Goal: Transaction & Acquisition: Purchase product/service

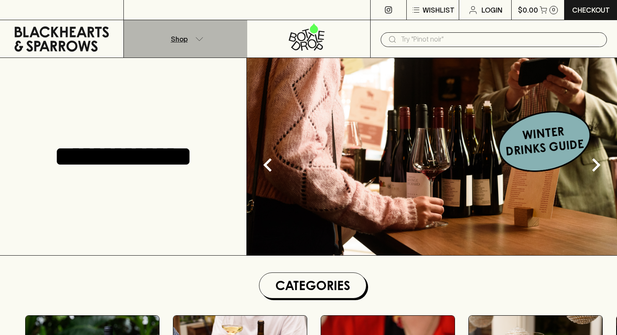
click at [192, 38] on button "Shop" at bounding box center [185, 38] width 123 height 37
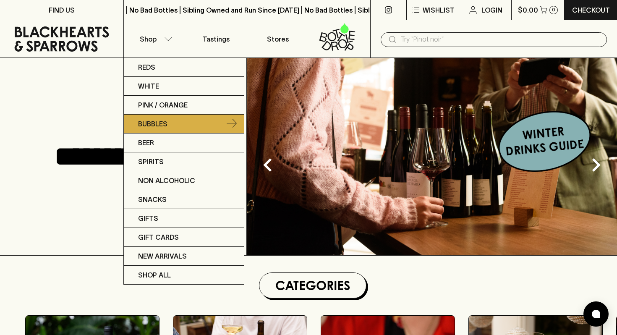
click at [146, 120] on p "Bubbles" at bounding box center [152, 124] width 29 height 10
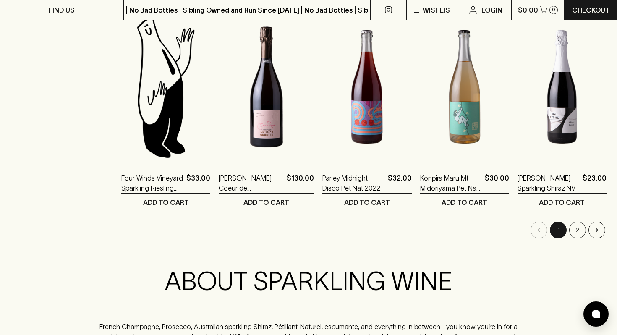
scroll to position [825, 0]
click at [577, 231] on button "2" at bounding box center [577, 229] width 17 height 17
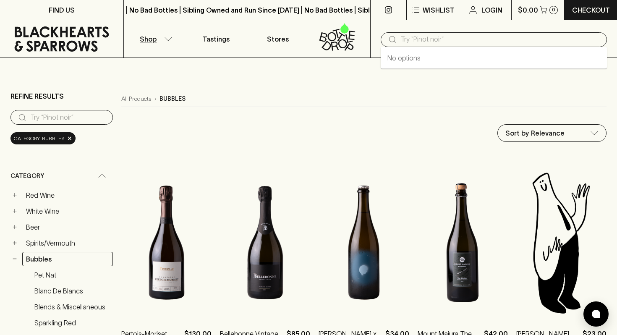
click at [410, 39] on input "text" at bounding box center [500, 39] width 199 height 13
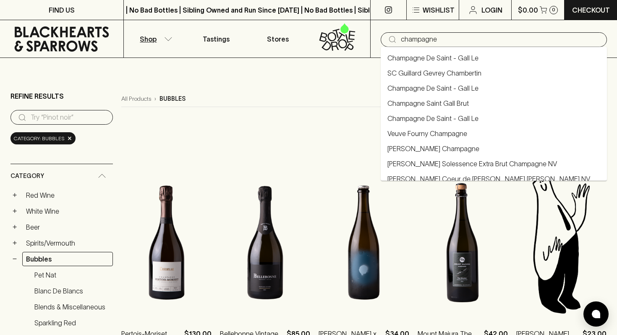
type input "champagne"
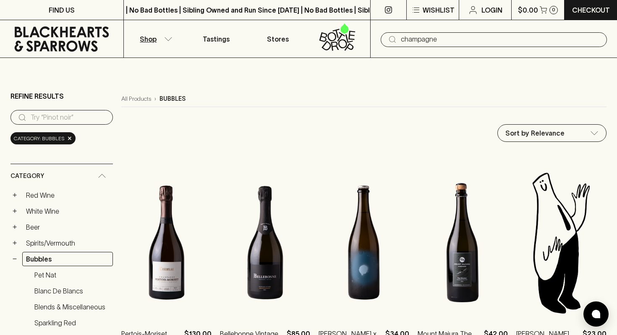
type input "champagne"
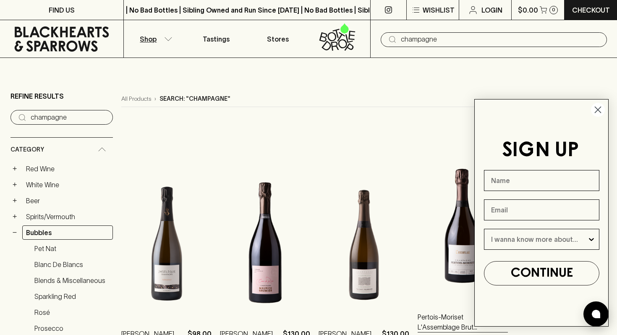
scroll to position [136, 0]
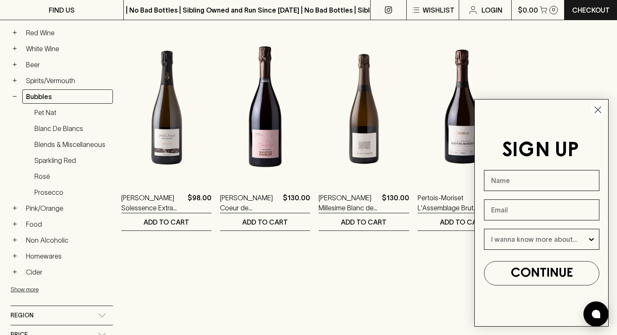
click at [598, 104] on circle "Close dialog" at bounding box center [598, 110] width 14 height 14
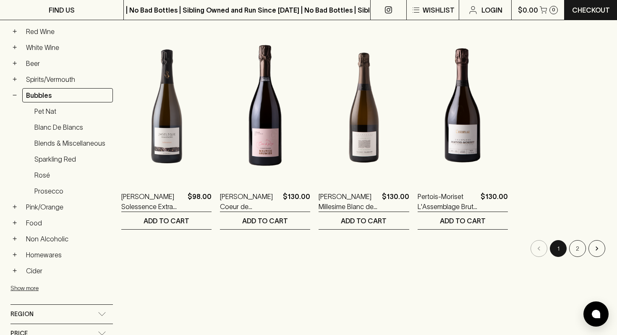
scroll to position [137, 0]
click at [575, 250] on button "2" at bounding box center [577, 248] width 17 height 17
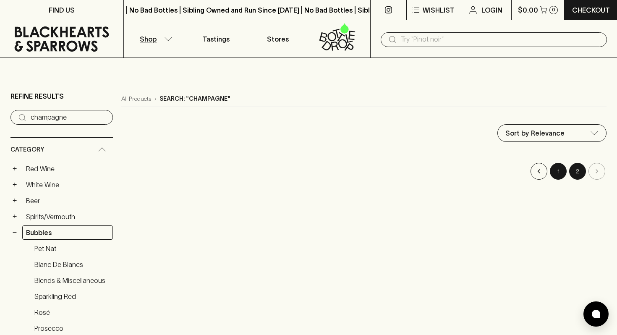
click at [555, 169] on button "1" at bounding box center [558, 171] width 17 height 17
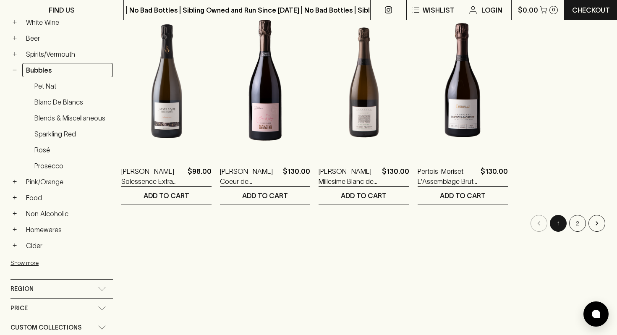
scroll to position [163, 0]
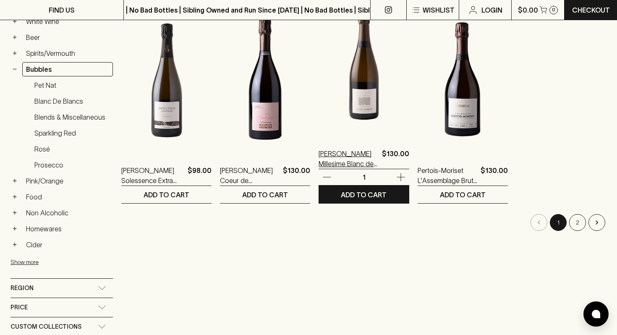
click at [337, 157] on p "[PERSON_NAME] Millesime Blanc de Blancs 2018" at bounding box center [348, 159] width 60 height 20
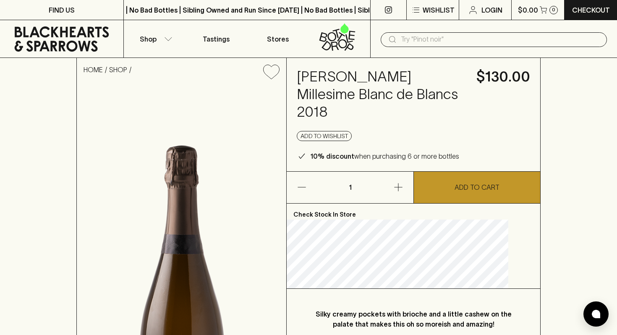
scroll to position [112, 0]
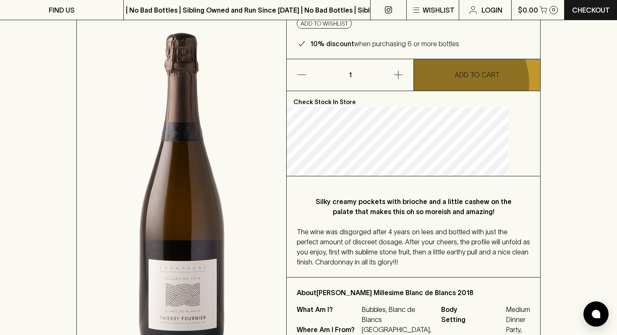
click at [464, 83] on button "ADD TO CART" at bounding box center [477, 74] width 126 height 31
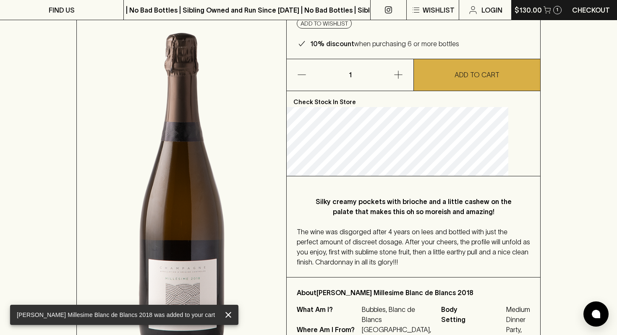
click at [524, 13] on p "$130.00" at bounding box center [527, 10] width 27 height 10
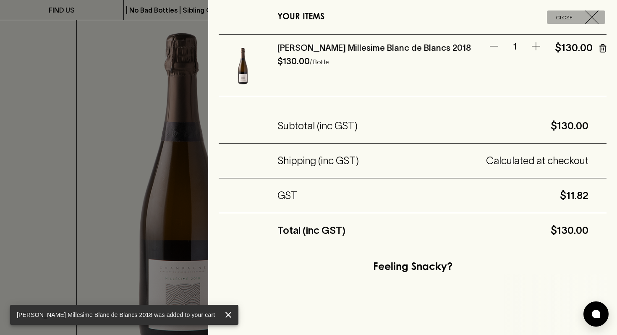
click at [590, 15] on icon "button" at bounding box center [591, 16] width 13 height 13
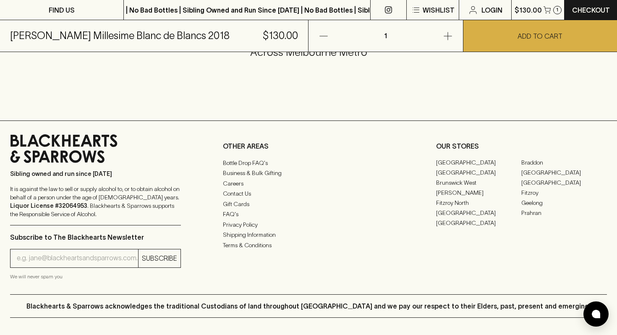
scroll to position [632, 0]
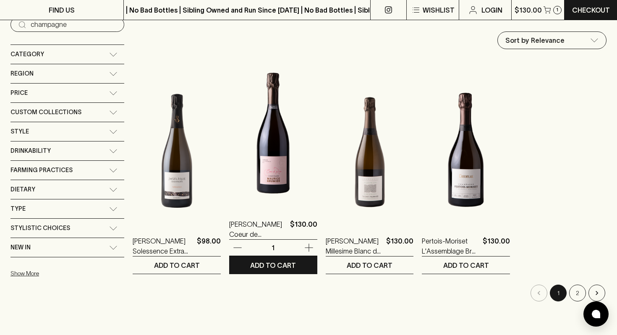
scroll to position [140, 0]
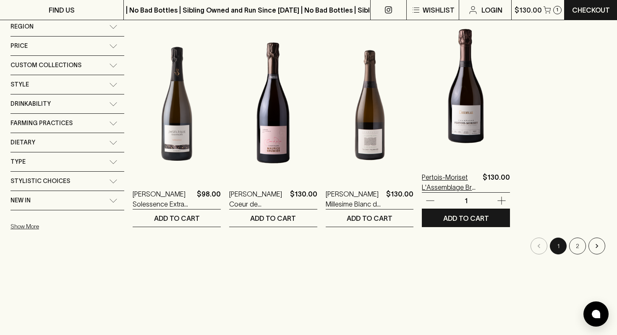
click at [445, 185] on p "Pertois-Moriset L'Assemblage Brut NV" at bounding box center [450, 182] width 57 height 20
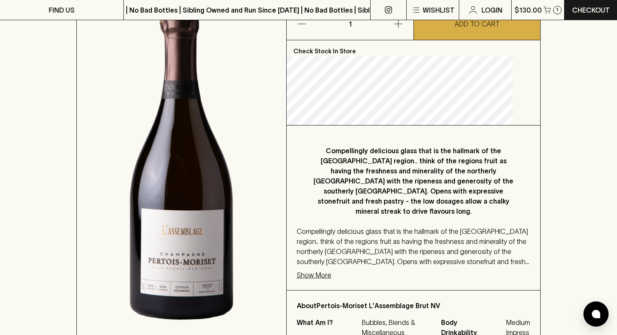
scroll to position [147, 0]
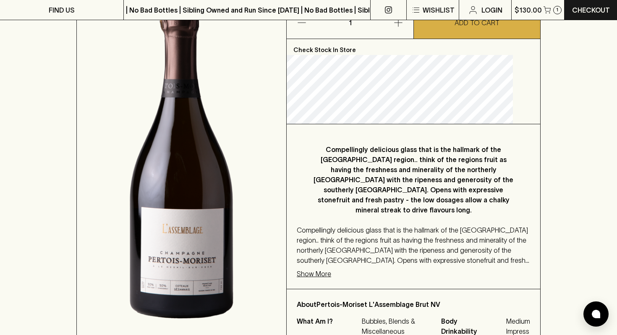
click at [318, 275] on p "Show More" at bounding box center [314, 274] width 34 height 10
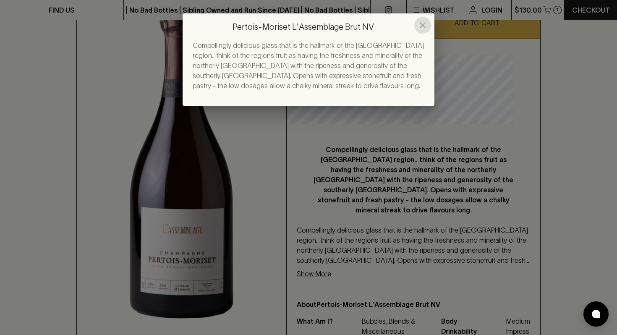
click at [428, 24] on button "close" at bounding box center [422, 25] width 17 height 17
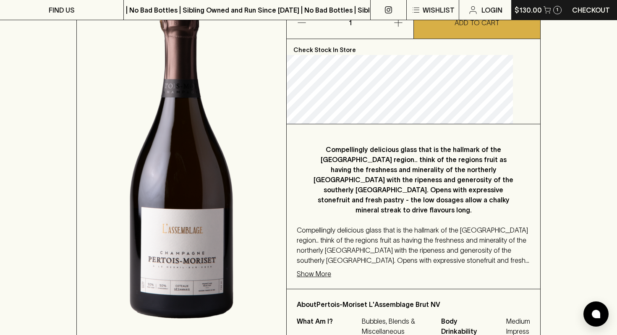
click at [529, 15] on button "$130.00 1" at bounding box center [538, 10] width 53 height 20
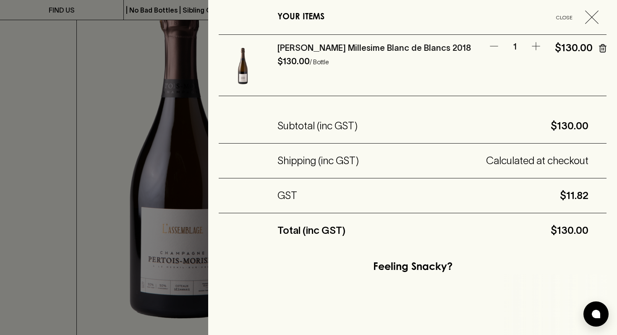
click at [588, 24] on div "YOUR ITEMS Close" at bounding box center [413, 17] width 388 height 35
click at [588, 11] on icon "button" at bounding box center [591, 16] width 13 height 13
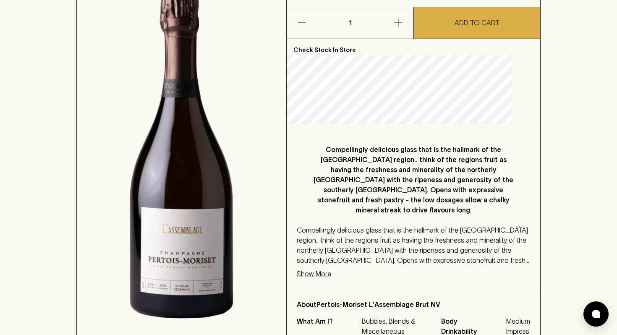
scroll to position [0, 0]
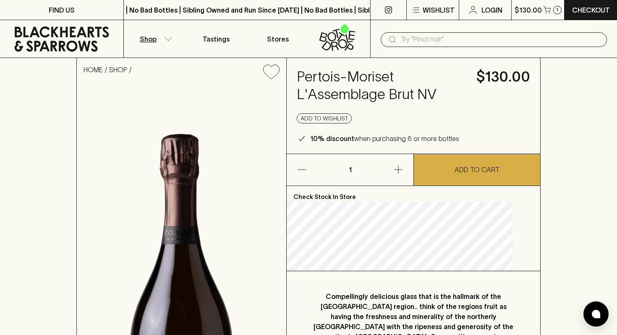
click at [165, 37] on icon "button" at bounding box center [168, 38] width 7 height 3
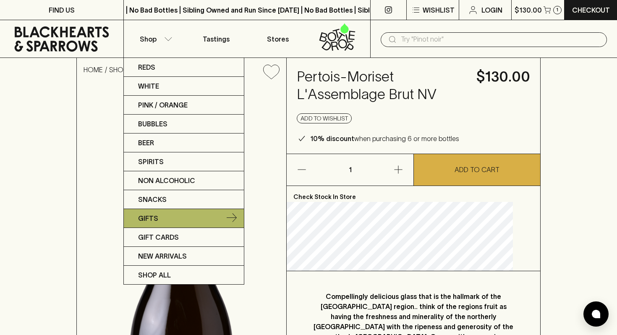
click at [156, 219] on p "Gifts" at bounding box center [148, 218] width 20 height 10
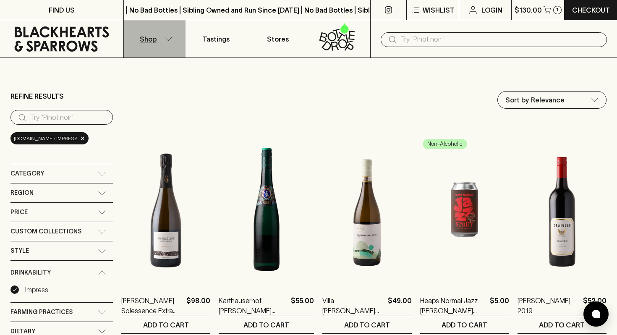
click at [170, 40] on icon "button" at bounding box center [168, 39] width 8 height 4
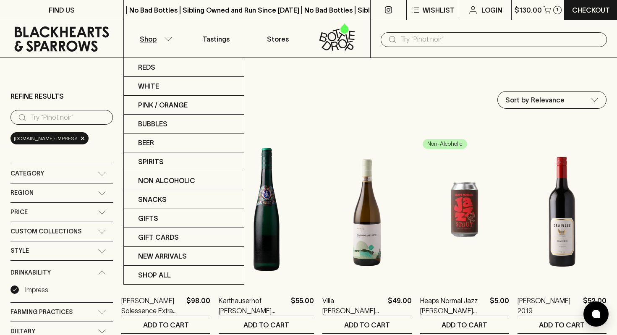
click at [66, 34] on div at bounding box center [308, 167] width 617 height 335
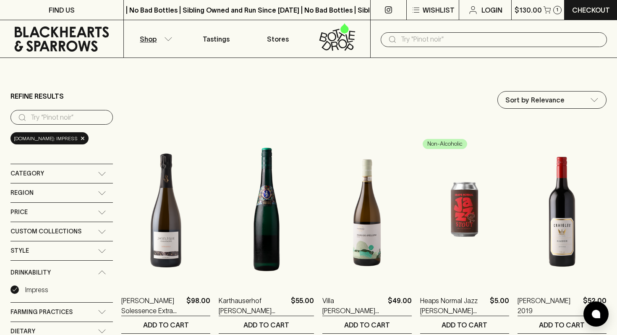
click at [86, 34] on icon at bounding box center [61, 38] width 111 height 25
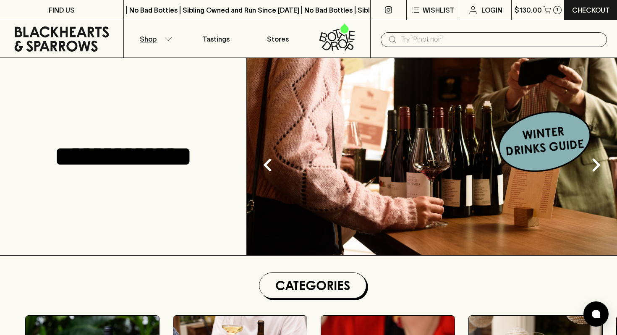
click at [171, 37] on icon "button" at bounding box center [168, 39] width 8 height 4
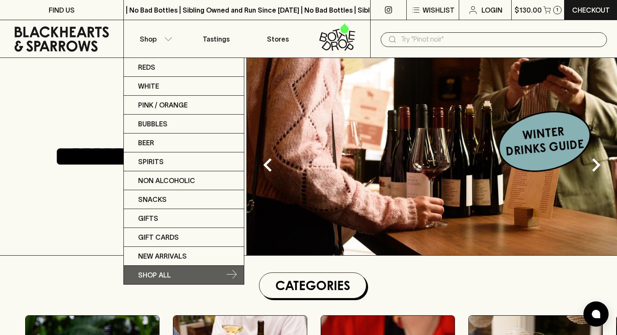
click at [152, 272] on p "SHOP ALL" at bounding box center [154, 275] width 33 height 10
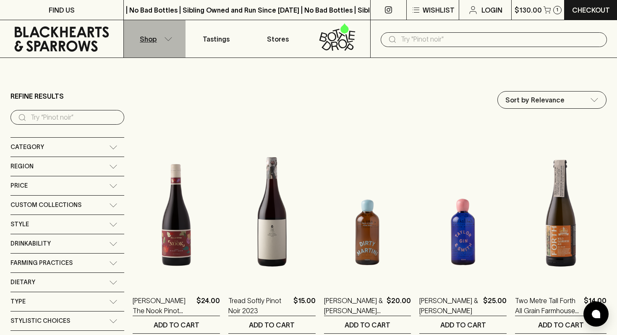
click at [170, 42] on button "Shop" at bounding box center [155, 38] width 62 height 37
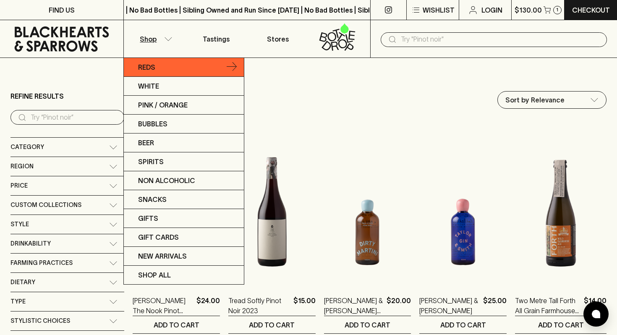
click at [154, 70] on p "Reds" at bounding box center [146, 67] width 17 height 10
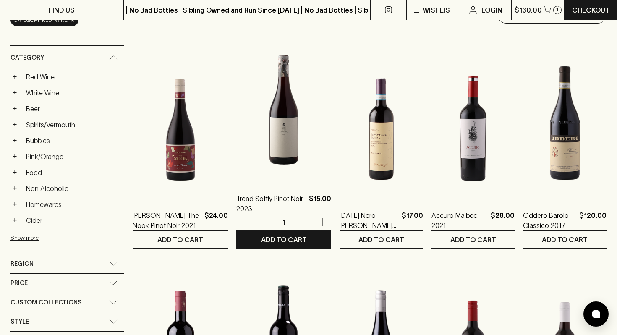
scroll to position [118, 0]
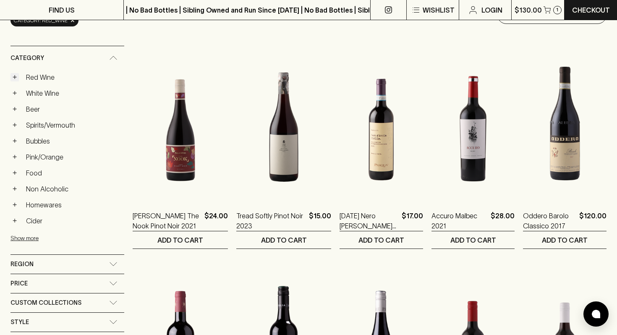
click at [16, 78] on button "+" at bounding box center [14, 77] width 8 height 8
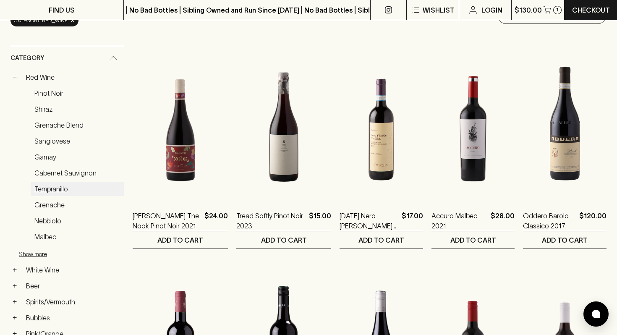
click at [55, 189] on link "Tempranillo" at bounding box center [78, 189] width 94 height 14
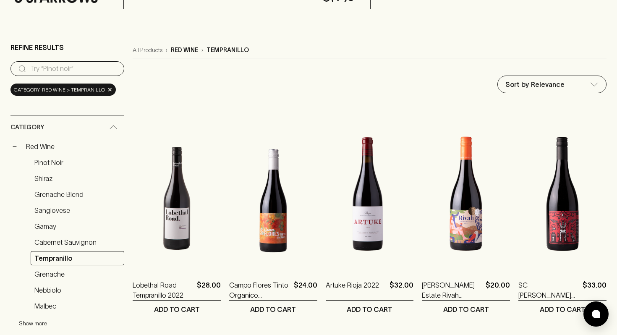
scroll to position [48, 0]
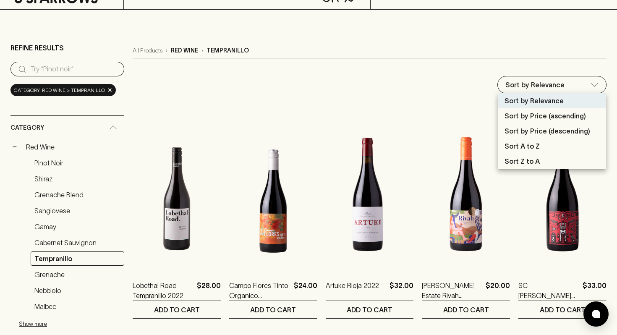
click at [556, 128] on p "Sort by Price (descending)" at bounding box center [547, 131] width 86 height 10
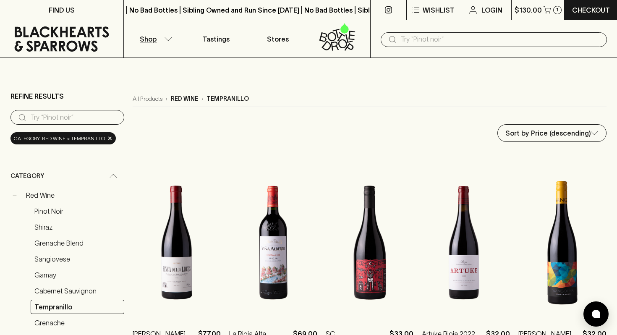
click at [164, 39] on icon "button" at bounding box center [168, 39] width 8 height 4
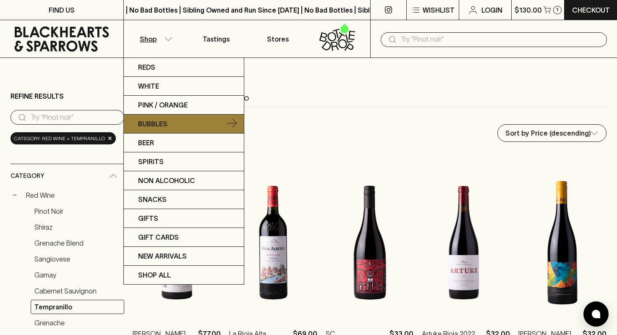
click at [154, 121] on p "Bubbles" at bounding box center [152, 124] width 29 height 10
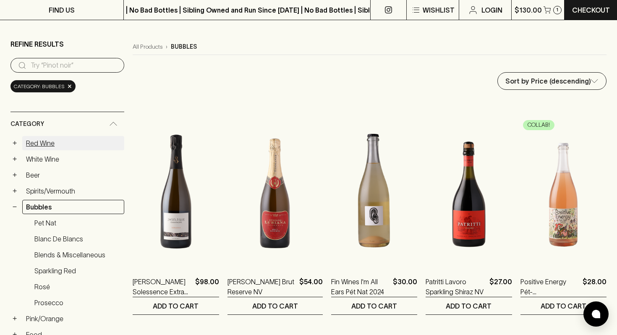
scroll to position [73, 0]
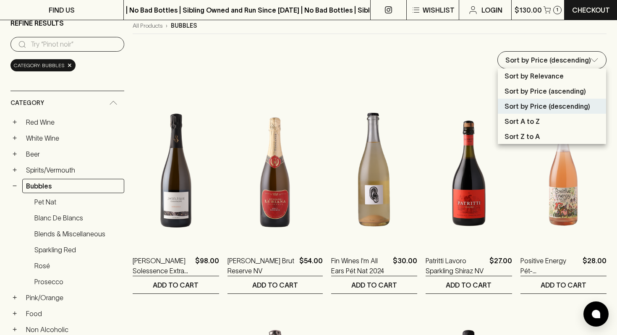
click at [539, 107] on p "Sort by Price (descending)" at bounding box center [547, 106] width 86 height 10
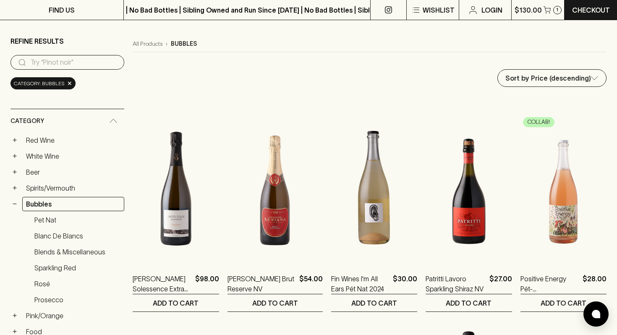
scroll to position [0, 0]
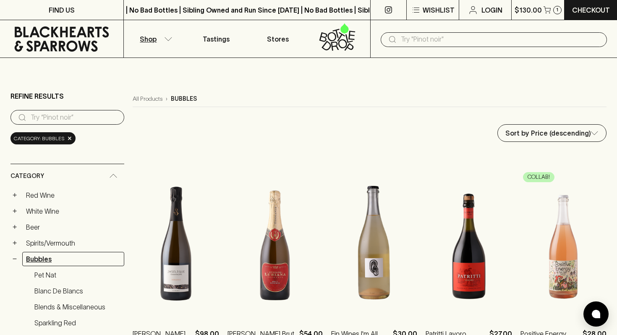
click at [48, 259] on link "Bubbles" at bounding box center [73, 259] width 102 height 14
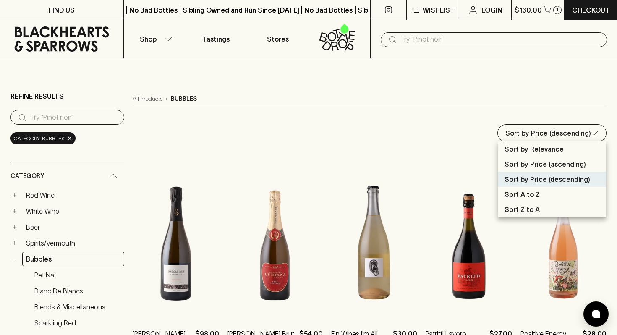
click at [539, 163] on p "Sort by Price (ascending)" at bounding box center [544, 164] width 81 height 10
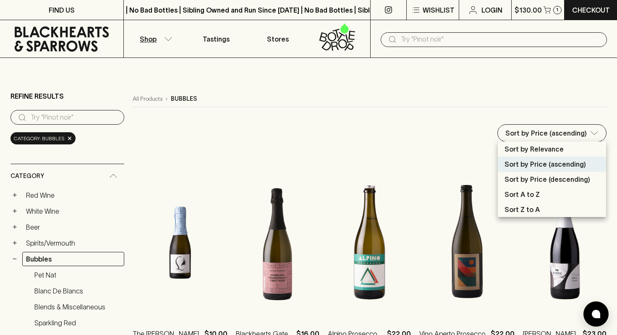
click at [528, 179] on p "Sort by Price (descending)" at bounding box center [547, 179] width 86 height 10
type input "price:desc"
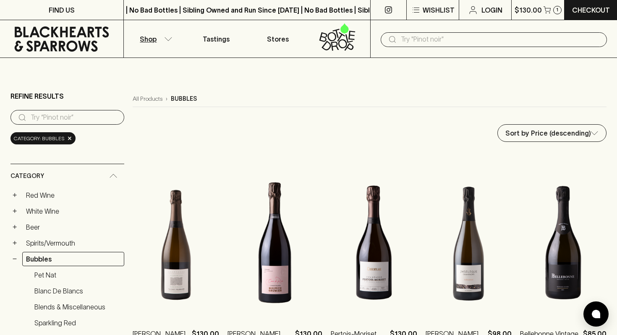
click at [415, 42] on input "text" at bounding box center [500, 39] width 199 height 13
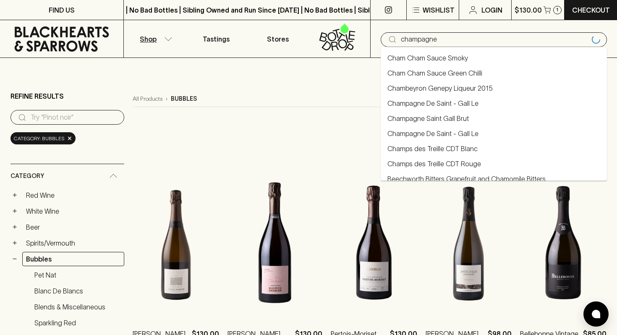
type input "champagne"
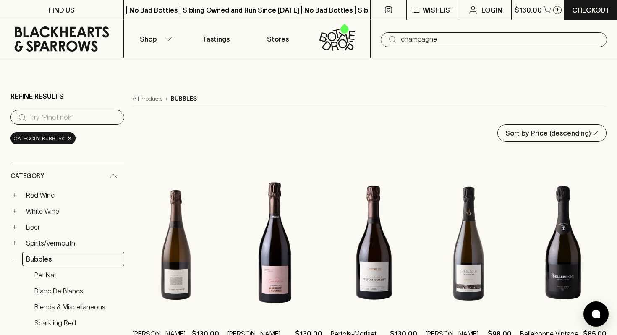
type input "champagne"
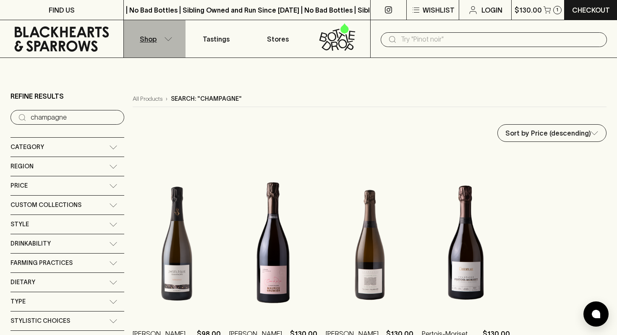
click at [148, 41] on p "Shop" at bounding box center [148, 39] width 17 height 10
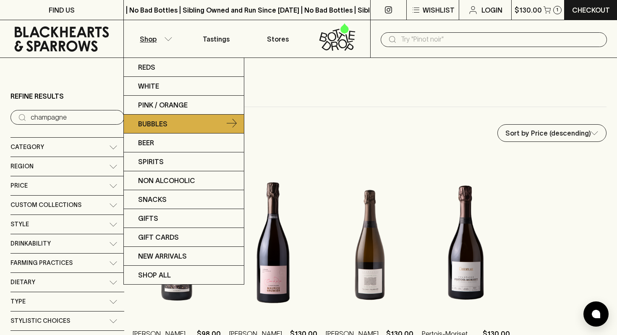
click at [152, 121] on p "Bubbles" at bounding box center [152, 124] width 29 height 10
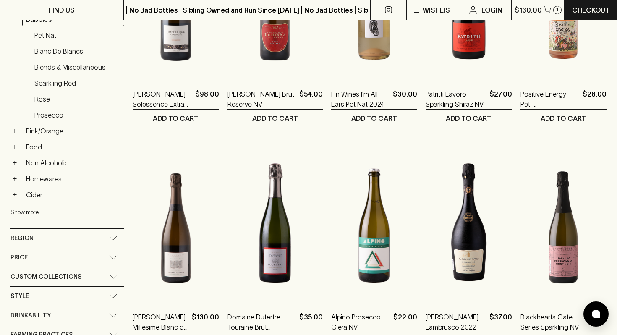
scroll to position [239, 0]
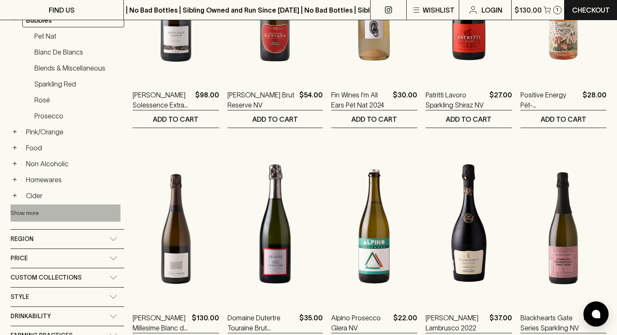
click at [25, 212] on button "Show more" at bounding box center [65, 212] width 110 height 17
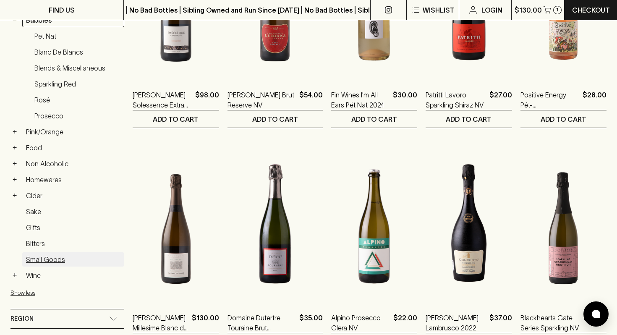
click at [42, 258] on link "Small Goods" at bounding box center [73, 259] width 102 height 14
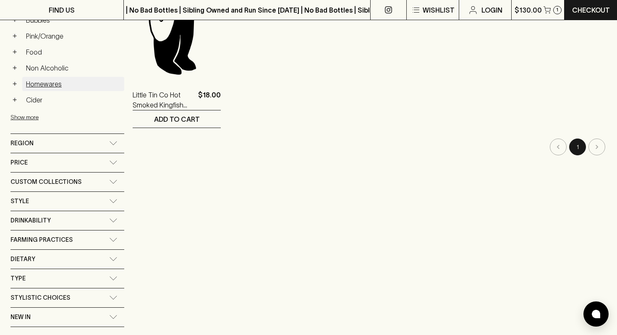
click at [47, 84] on link "Homewares" at bounding box center [73, 84] width 102 height 14
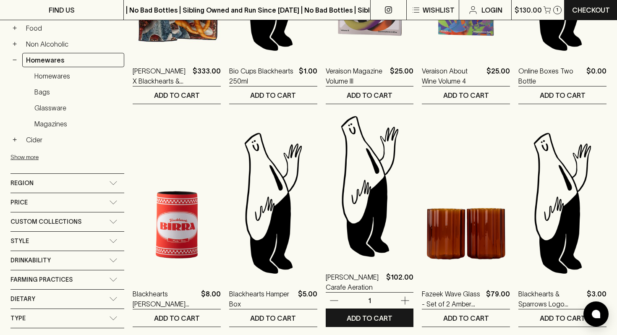
scroll to position [299, 0]
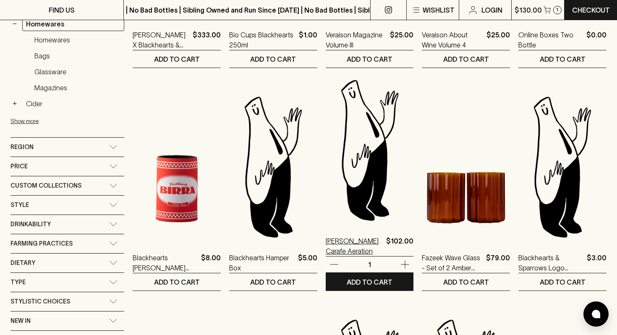
click at [339, 243] on p "Grassl Carafe Aeration" at bounding box center [354, 246] width 57 height 20
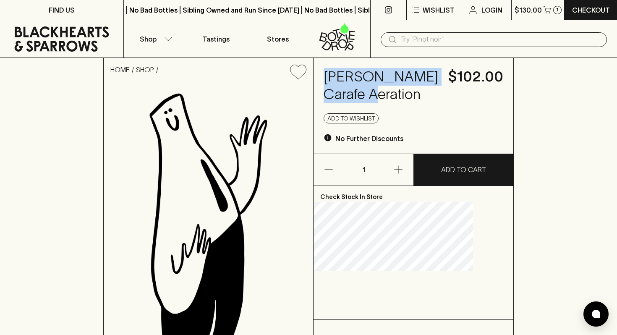
drag, startPoint x: 347, startPoint y: 77, endPoint x: 397, endPoint y: 116, distance: 63.4
click at [397, 103] on h4 "Grassl Carafe Aeration" at bounding box center [381, 85] width 115 height 35
copy h4 "Grassl Carafe Aeration"
click at [527, 8] on p "$130.00" at bounding box center [527, 10] width 27 height 10
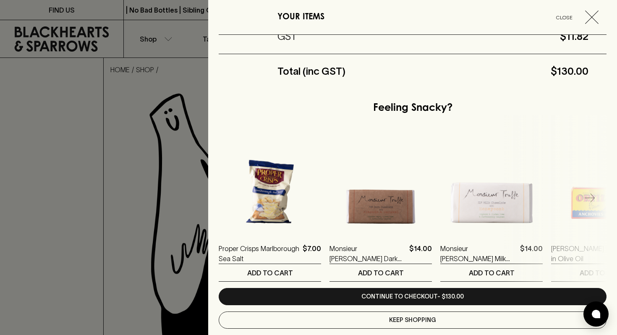
scroll to position [160, 0]
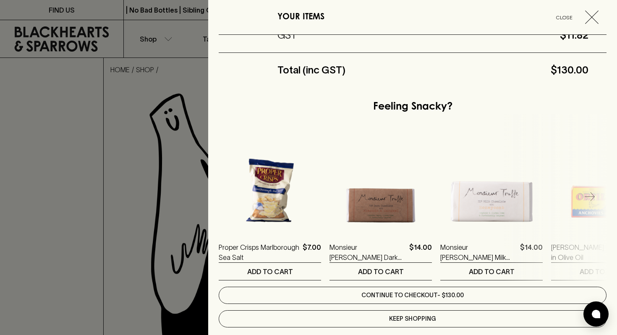
click at [381, 295] on link "Continue to checkout - $130.00" at bounding box center [413, 295] width 388 height 17
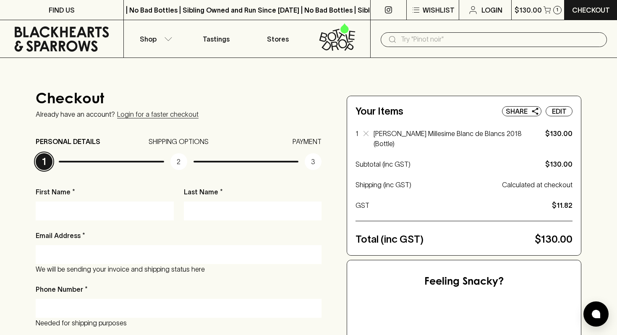
click at [111, 209] on input "First Name *" at bounding box center [104, 210] width 125 height 13
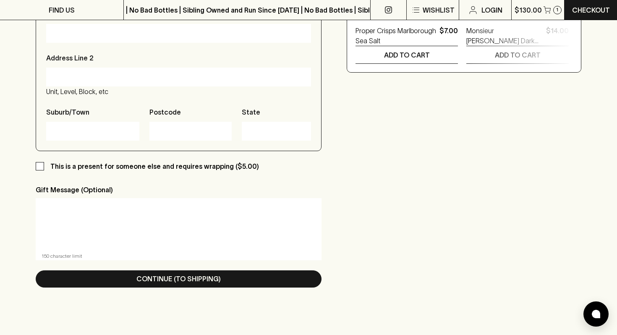
scroll to position [392, 0]
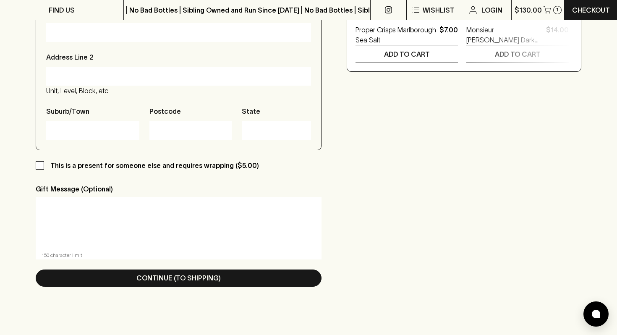
click at [139, 166] on p "This is a present for someone else and requires wrapping ($5.00)" at bounding box center [154, 165] width 209 height 10
click at [44, 166] on input "This is a present for someone else and requires wrapping ($5.00)" at bounding box center [40, 165] width 8 height 8
checkbox input "true"
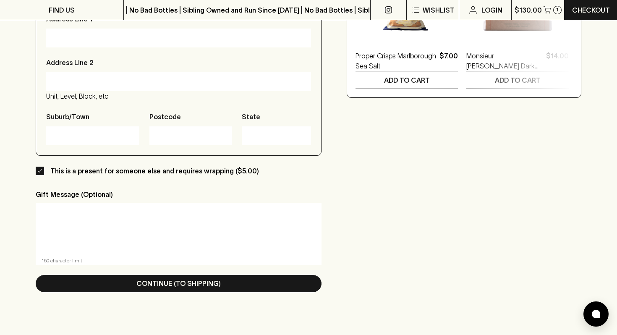
scroll to position [0, 0]
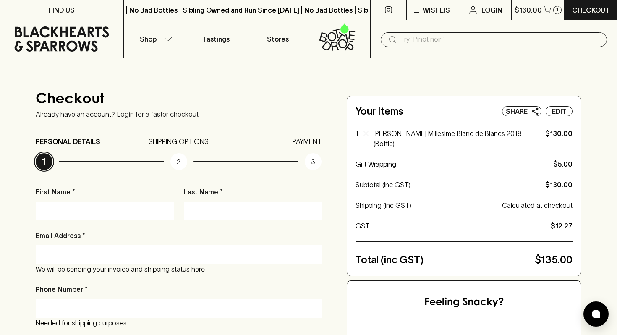
click at [80, 208] on input "First Name *" at bounding box center [104, 210] width 125 height 13
type input "Heath"
type input "p"
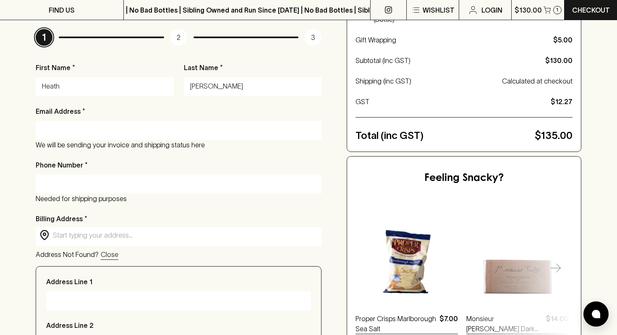
scroll to position [125, 0]
type input "[PERSON_NAME]"
click at [68, 125] on input "Email Address *" at bounding box center [178, 129] width 273 height 13
type input "[EMAIL_ADDRESS][DOMAIN_NAME]"
type input "4168194324"
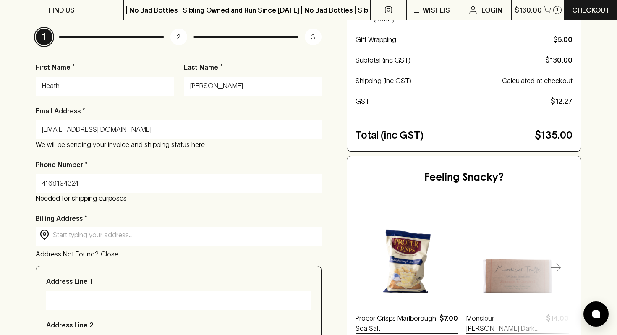
type input "4 D Shank St"
type input "Toronto"
type input "M6J 3T8"
type input "Ontario"
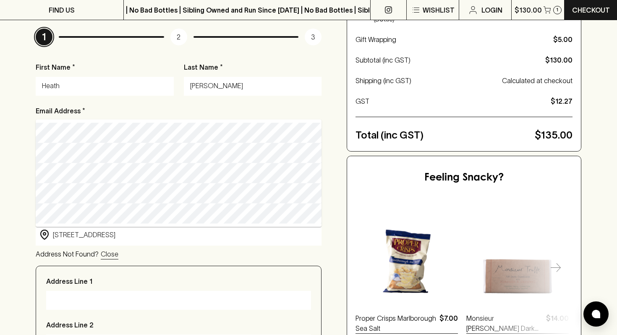
click at [23, 115] on div "Checkout Already have an account? Login for a faster checkout PERSONAL DETAILS …" at bounding box center [308, 265] width 617 height 665
click at [323, 185] on div "Checkout Already have an account? Login for a faster checkout PERSONAL DETAILS …" at bounding box center [308, 266] width 545 height 598
click at [197, 238] on input "4 D Shank St" at bounding box center [185, 235] width 265 height 10
click at [168, 237] on input "4 D Shank St" at bounding box center [185, 235] width 265 height 10
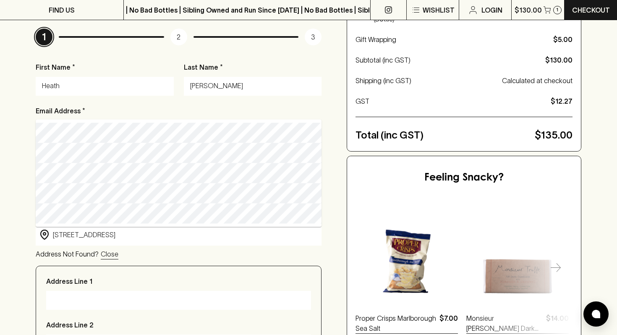
click at [168, 237] on input "4 D Shank St" at bounding box center [185, 235] width 265 height 10
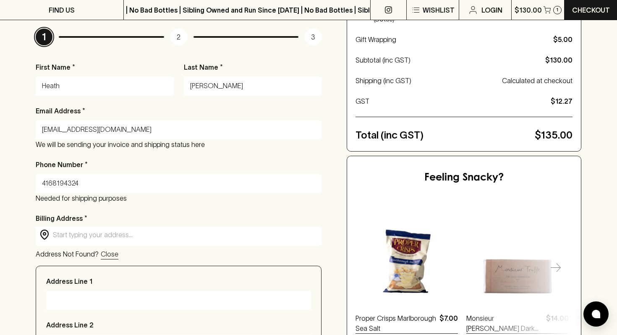
click at [135, 239] on input "text" at bounding box center [185, 235] width 265 height 10
click at [107, 255] on p "Close" at bounding box center [110, 254] width 18 height 10
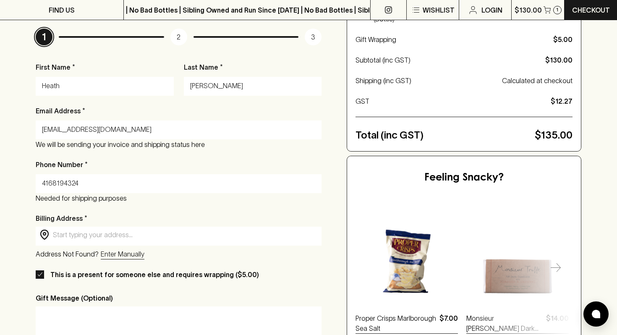
click at [126, 255] on p "Enter Manually" at bounding box center [123, 254] width 44 height 10
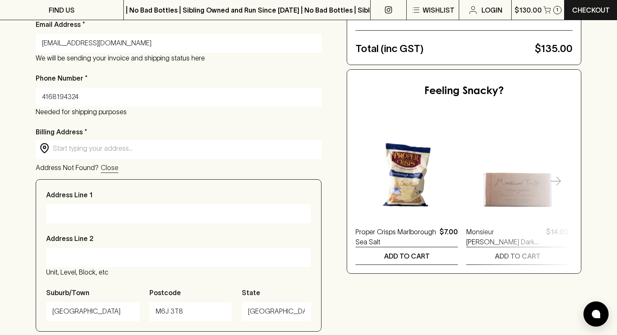
scroll to position [0, 0]
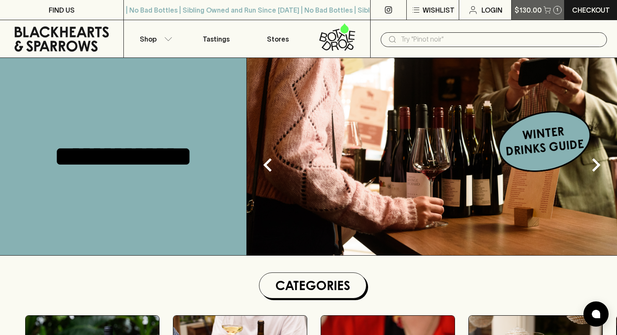
click at [529, 7] on p "$130.00" at bounding box center [527, 10] width 27 height 10
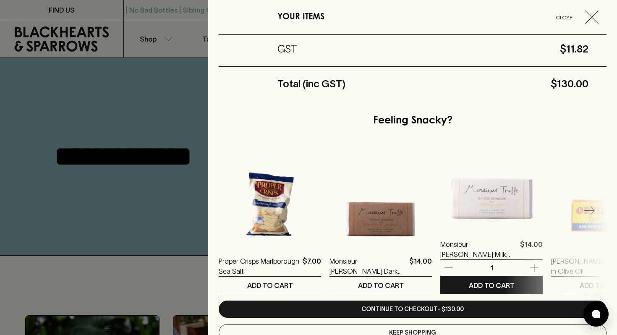
scroll to position [150, 0]
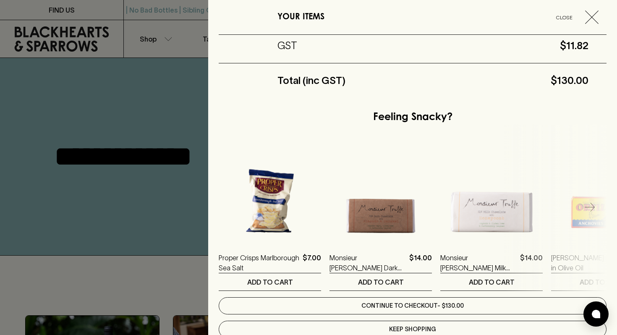
click at [397, 307] on link "Continue to checkout - $130.00" at bounding box center [413, 305] width 388 height 17
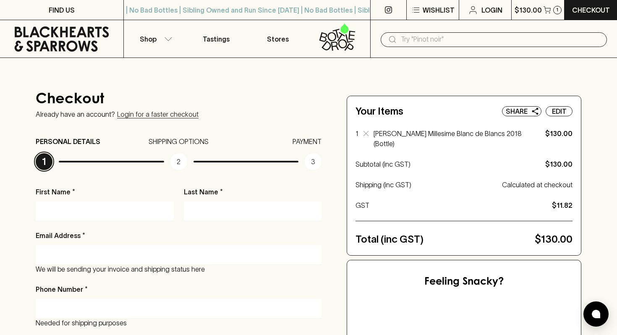
scroll to position [1, 0]
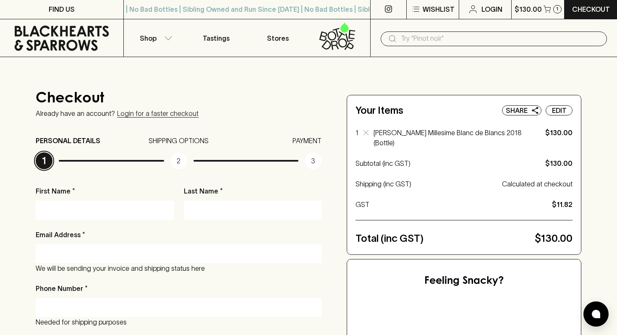
click at [124, 213] on input "First Name *" at bounding box center [104, 209] width 125 height 13
click at [195, 204] on input "Last Name *" at bounding box center [252, 209] width 125 height 13
click at [115, 211] on input "First Name *" at bounding box center [104, 209] width 125 height 13
type input "Heath"
type input "[PERSON_NAME]"
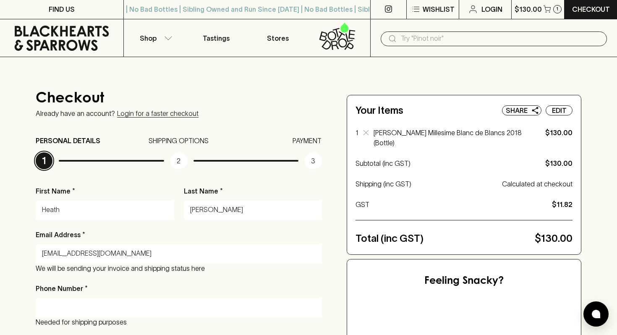
type input "[EMAIL_ADDRESS][DOMAIN_NAME]"
click at [67, 307] on input "Phone Number *" at bounding box center [178, 306] width 273 height 13
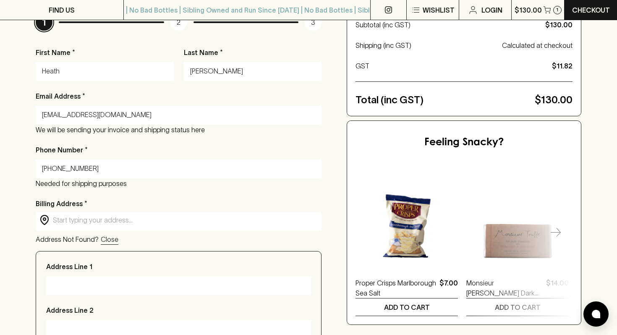
type input "[PHONE_NUMBER]"
click at [135, 221] on input "text" at bounding box center [185, 220] width 265 height 10
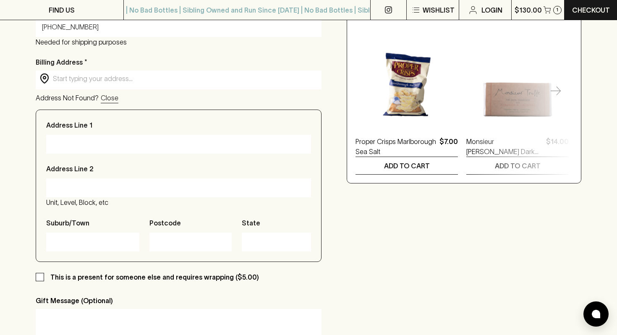
scroll to position [288, 0]
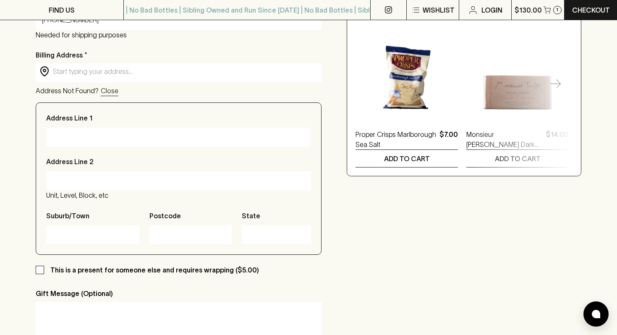
click at [74, 271] on p "This is a present for someone else and requires wrapping ($5.00)" at bounding box center [154, 270] width 209 height 10
click at [44, 271] on input "This is a present for someone else and requires wrapping ($5.00)" at bounding box center [40, 270] width 8 height 8
checkbox input "true"
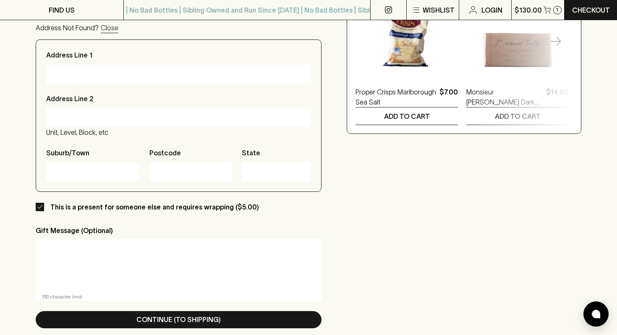
scroll to position [376, 0]
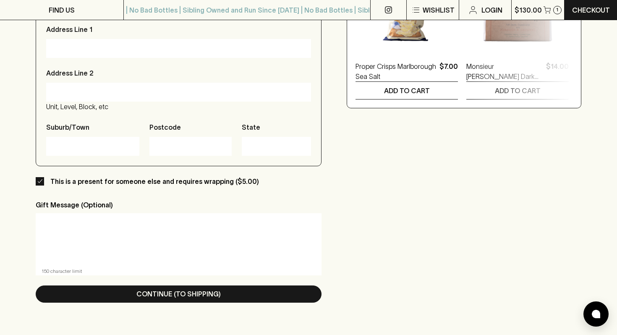
click at [117, 238] on textarea at bounding box center [179, 239] width 274 height 39
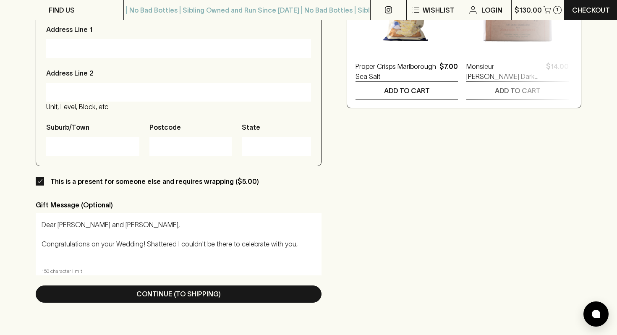
click at [97, 241] on textarea "Dear [PERSON_NAME] and [PERSON_NAME], Congratulations on your Wedding! Shattere…" at bounding box center [179, 239] width 274 height 39
click at [139, 244] on textarea "Dear [PERSON_NAME] and [PERSON_NAME], Congratulations on your Wedding! Shattere…" at bounding box center [179, 239] width 274 height 39
drag, startPoint x: 138, startPoint y: 245, endPoint x: 39, endPoint y: 248, distance: 99.5
click at [39, 248] on div "Dear [PERSON_NAME] and [PERSON_NAME], Congratulations on your Wedding! Shattere…" at bounding box center [179, 239] width 286 height 52
drag, startPoint x: 154, startPoint y: 245, endPoint x: 0, endPoint y: 245, distance: 153.6
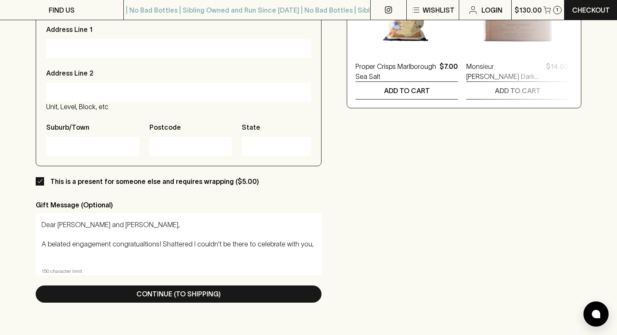
click at [0, 245] on div "Checkout Already have an account? Login for a faster checkout PERSONAL DETAILS …" at bounding box center [308, 14] width 617 height 665
click at [117, 245] on textarea "Dear [PERSON_NAME] and [PERSON_NAME], Congratulations on tieing the knot ! Shat…" at bounding box center [179, 239] width 274 height 39
drag, startPoint x: 141, startPoint y: 245, endPoint x: 37, endPoint y: 245, distance: 104.9
click at [37, 245] on div "Dear [PERSON_NAME] and [PERSON_NAME], Congratulations on tieing the knot ! Shat…" at bounding box center [179, 239] width 286 height 52
paste textarea "Tying the knot"
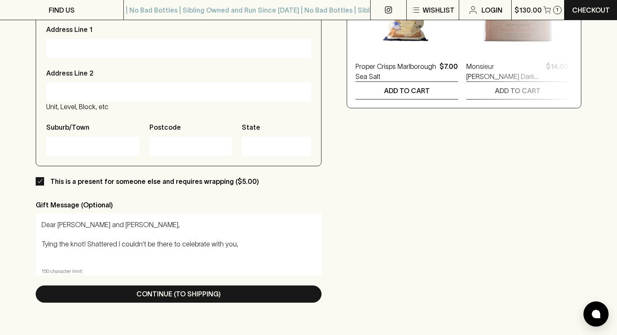
click at [44, 245] on textarea "Dear [PERSON_NAME] and [PERSON_NAME], Tying the knot! Shattered I couldn't be t…" at bounding box center [179, 239] width 274 height 39
click at [142, 245] on textarea "Dear [PERSON_NAME] and [PERSON_NAME], Congratulations on tying the knot! Shatte…" at bounding box center [179, 239] width 274 height 39
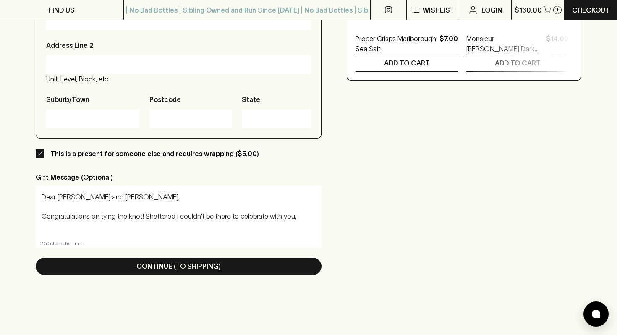
scroll to position [405, 0]
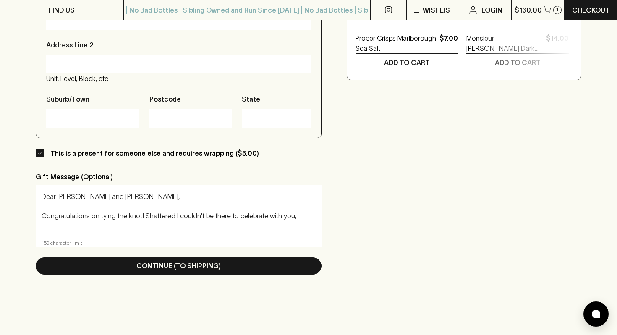
click at [291, 216] on textarea "Dear [PERSON_NAME] and [PERSON_NAME], Congratulations on tying the knot! Shatte…" at bounding box center [179, 211] width 274 height 39
click at [141, 216] on textarea "Dear [PERSON_NAME] and [PERSON_NAME], Congratulations on tying the knot! Shatte…" at bounding box center [179, 211] width 274 height 39
click at [155, 217] on textarea "Dear [PERSON_NAME] and [PERSON_NAME], Congratulations on tying the knot! Shatte…" at bounding box center [179, 211] width 274 height 39
click at [196, 230] on textarea "Dear [PERSON_NAME] and [PERSON_NAME], Congratulations on tying the knot, and ho…" at bounding box center [179, 211] width 274 height 39
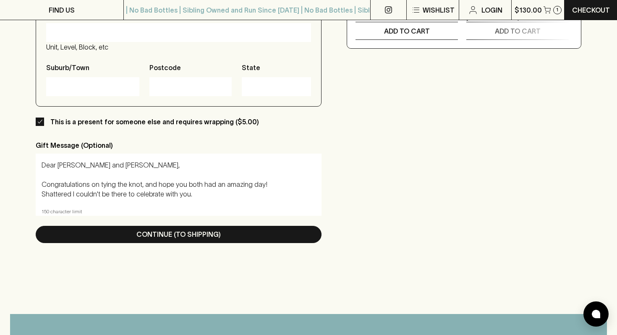
scroll to position [18, 0]
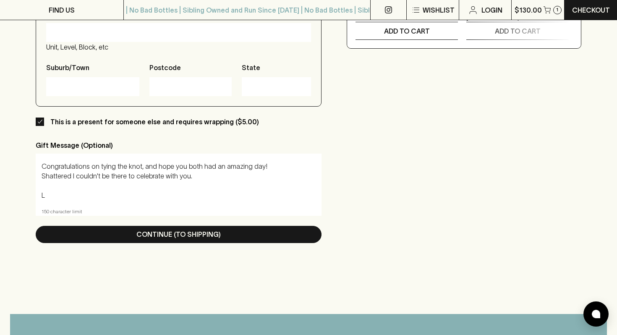
drag, startPoint x: 193, startPoint y: 177, endPoint x: 24, endPoint y: 179, distance: 168.7
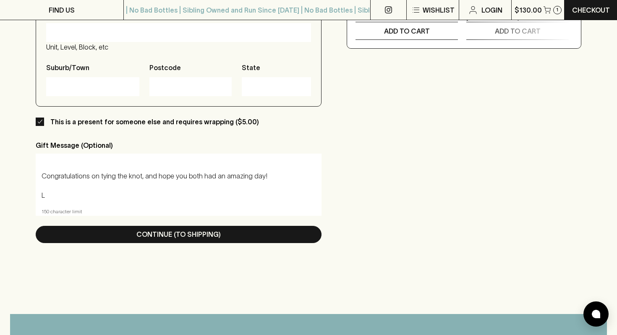
scroll to position [0, 0]
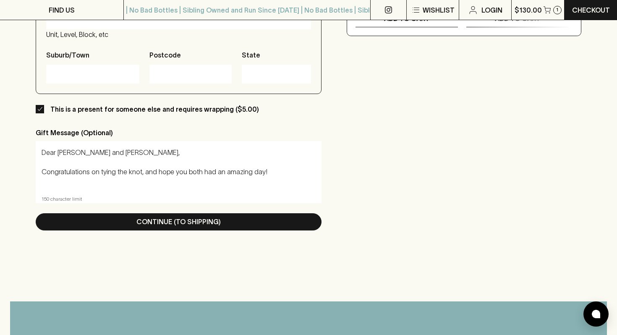
click at [69, 191] on div "Dear [PERSON_NAME] and [PERSON_NAME], Congratulations on tying the knot, and ho…" at bounding box center [179, 167] width 286 height 52
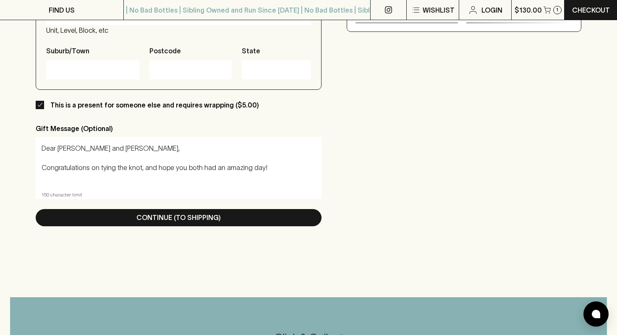
click at [63, 178] on textarea "Dear [PERSON_NAME] and [PERSON_NAME], Congratulations on tying the knot, and ho…" at bounding box center [179, 163] width 274 height 39
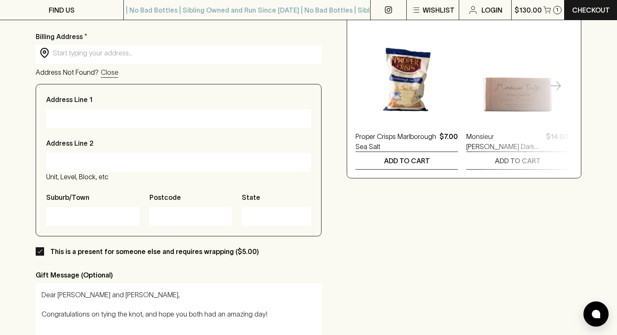
scroll to position [305, 0]
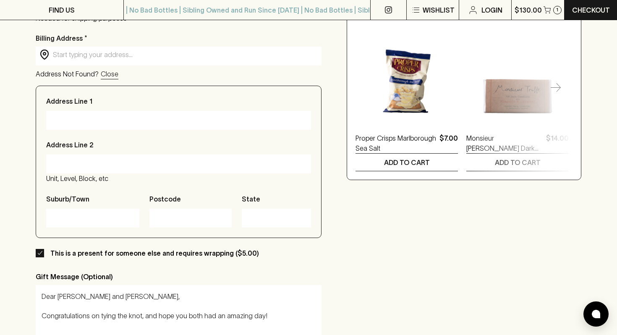
type textarea "Dear [PERSON_NAME] and [PERSON_NAME], Congratulations on tying the knot, and ho…"
click at [183, 122] on input "Address Line 1" at bounding box center [178, 119] width 252 height 13
click at [112, 57] on input "text" at bounding box center [185, 55] width 265 height 10
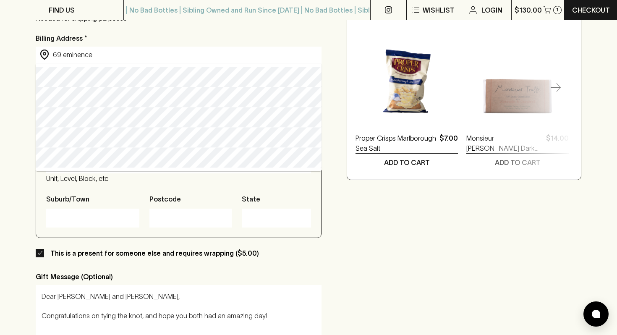
type input "[STREET_ADDRESS]"
type input "[GEOGRAPHIC_DATA]"
type input "3217"
type input "Victoria"
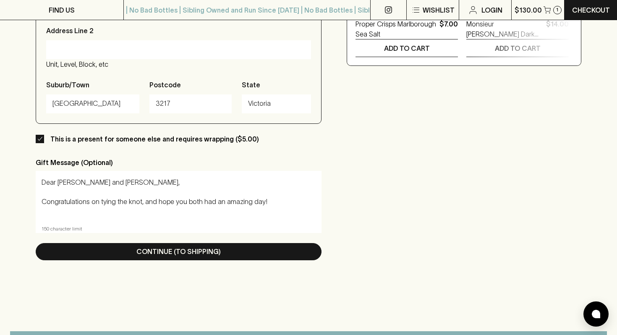
scroll to position [10, 0]
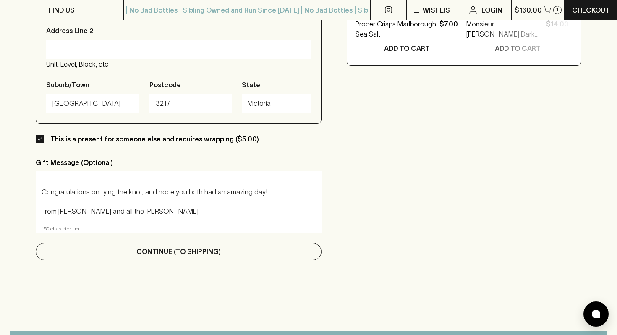
type input "[STREET_ADDRESS]"
click at [204, 251] on p "Continue (To Shipping)" at bounding box center [178, 251] width 84 height 10
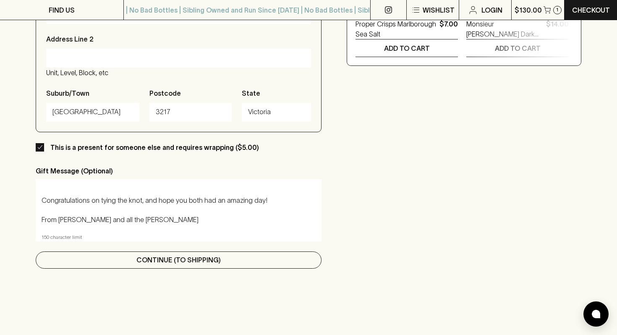
scroll to position [141, 0]
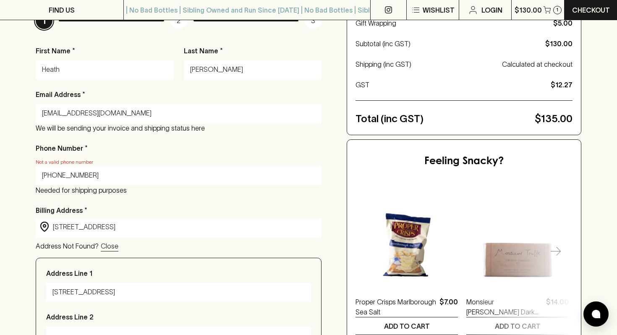
click at [48, 176] on input "[PHONE_NUMBER]" at bounding box center [178, 175] width 273 height 13
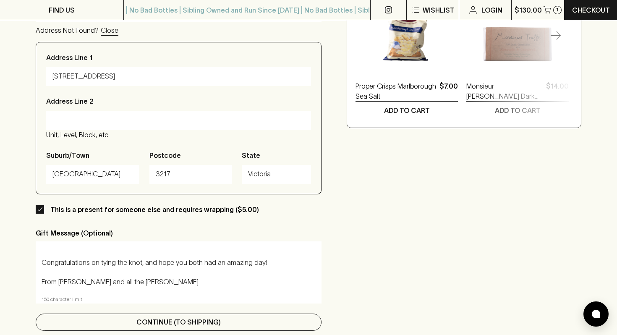
click at [175, 323] on p "Continue (To Shipping)" at bounding box center [178, 322] width 84 height 10
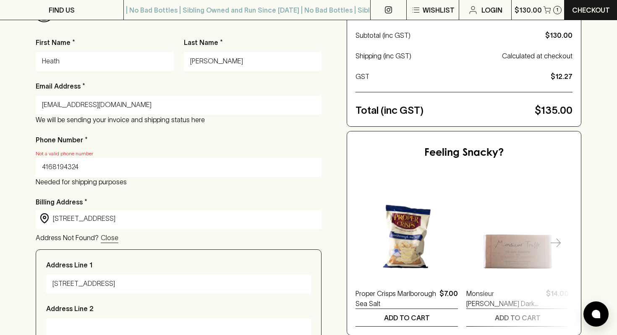
click at [94, 166] on input "4168194324" at bounding box center [178, 166] width 273 height 13
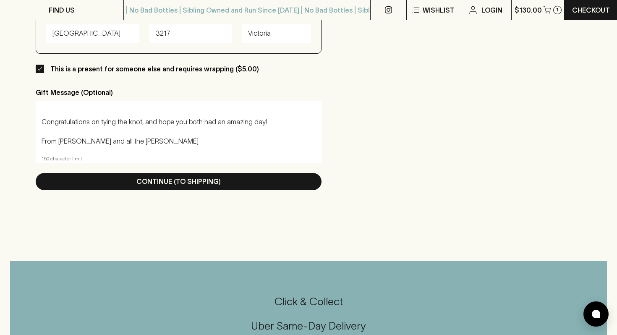
scroll to position [491, 0]
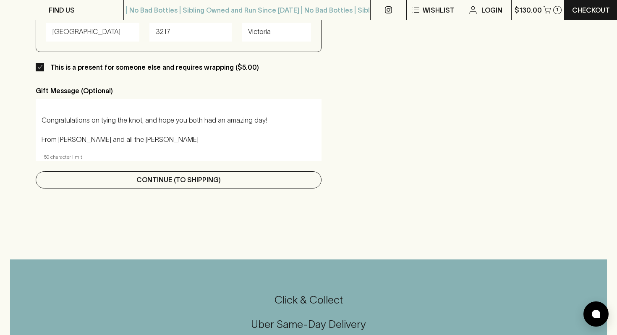
type input "0409327939"
click at [159, 183] on p "Continue (To Shipping)" at bounding box center [178, 180] width 84 height 10
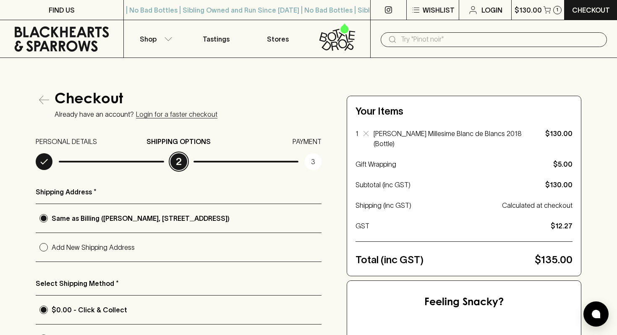
scroll to position [123, 0]
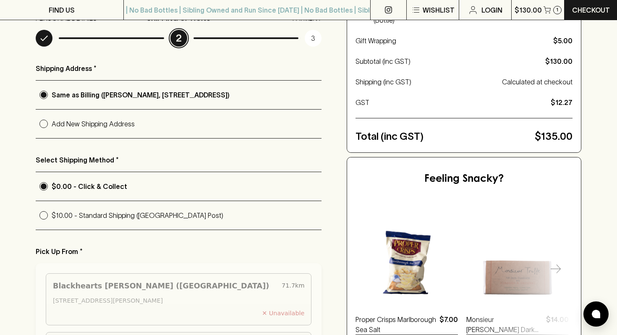
click at [68, 125] on p "Add New Shipping Address" at bounding box center [187, 124] width 270 height 10
click at [52, 125] on input "Add New Shipping Address" at bounding box center [44, 124] width 16 height 16
radio input "true"
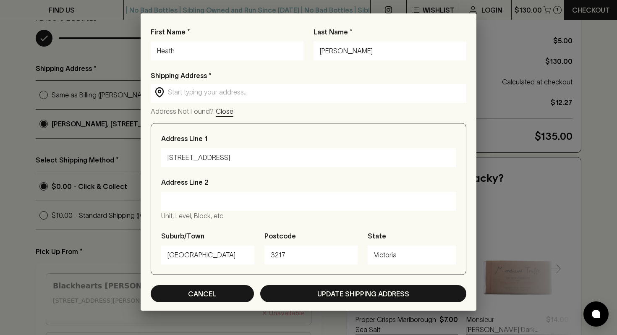
click at [229, 293] on button "Cancel" at bounding box center [202, 293] width 103 height 17
radio input "true"
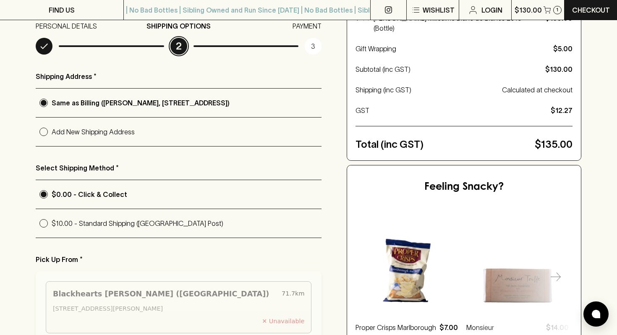
scroll to position [116, 0]
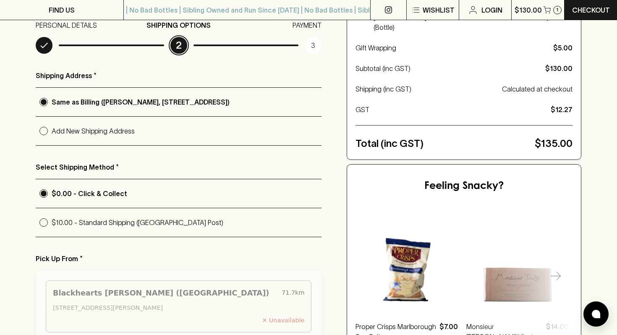
click at [103, 136] on p "Add New Shipping Address" at bounding box center [187, 131] width 270 height 10
click at [52, 138] on input "Add New Shipping Address" at bounding box center [44, 131] width 16 height 16
radio input "true"
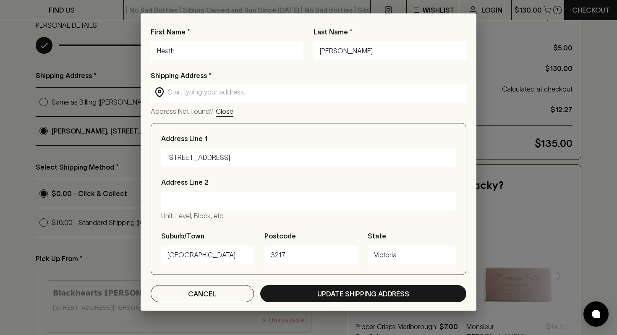
click at [229, 52] on input "Heath" at bounding box center [227, 50] width 140 height 13
type input "Mark"
click at [372, 55] on input "[PERSON_NAME]" at bounding box center [390, 50] width 140 height 13
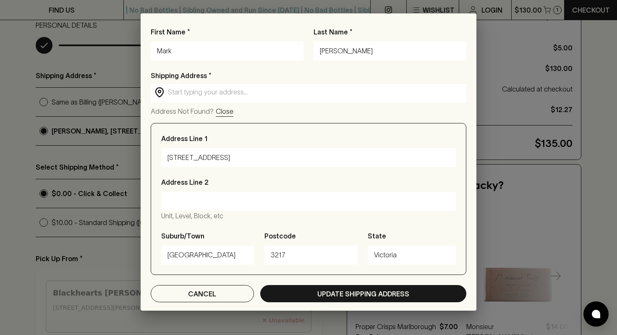
click at [372, 55] on input "[PERSON_NAME]" at bounding box center [390, 50] width 140 height 13
type input "[PERSON_NAME]"
click at [254, 93] on input "text" at bounding box center [315, 92] width 295 height 10
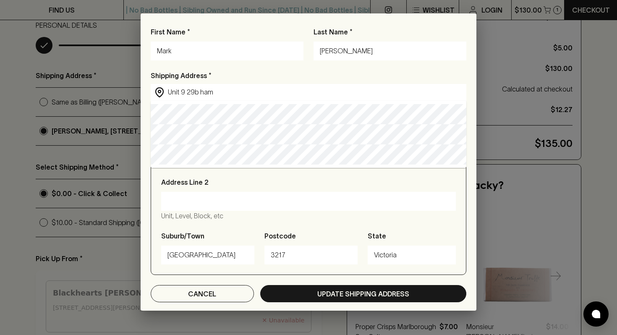
type input "[STREET_ADDRESS]"
type input "Armadale"
type input "3143"
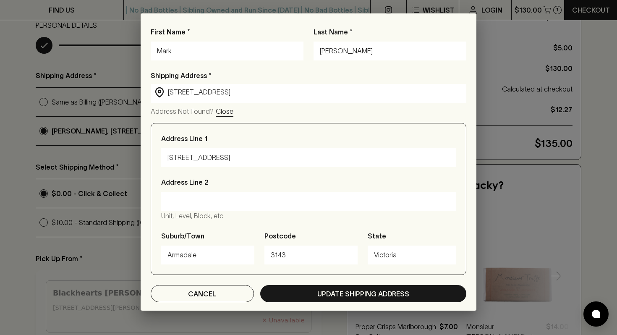
type input "[STREET_ADDRESS]"
click at [190, 200] on input "Address Line 2" at bounding box center [308, 201] width 282 height 13
type input "Unit 9"
drag, startPoint x: 186, startPoint y: 156, endPoint x: 144, endPoint y: 155, distance: 42.0
click at [144, 155] on div "First Name * [PERSON_NAME] Last Name * [PERSON_NAME] Shipping Address * ​ [STRE…" at bounding box center [309, 169] width 336 height 284
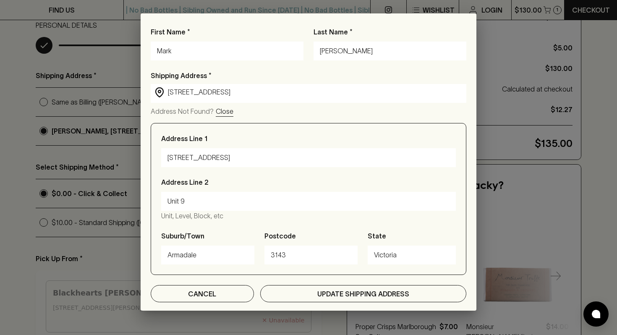
type input "[STREET_ADDRESS]"
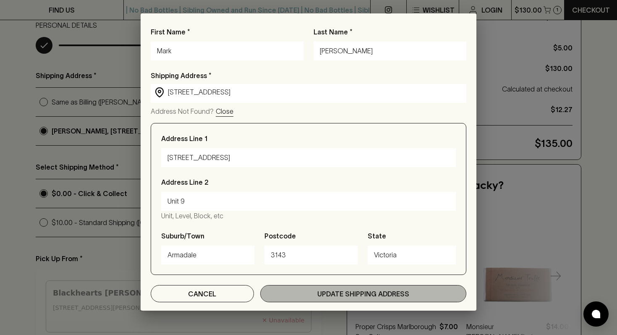
click at [357, 295] on p "Update Shipping Address" at bounding box center [363, 294] width 92 height 10
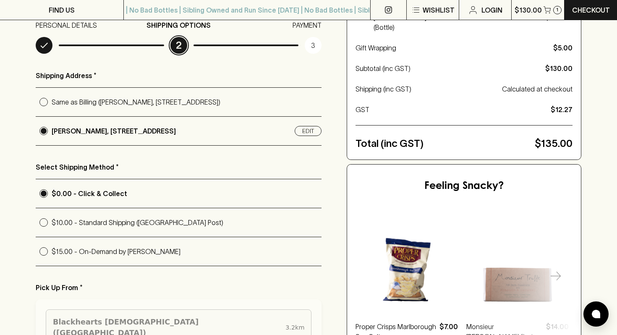
click at [123, 220] on p "$10.00 - Standard Shipping ([GEOGRAPHIC_DATA] Post)" at bounding box center [187, 222] width 270 height 10
click at [52, 220] on input "$10.00 - Standard Shipping ([GEOGRAPHIC_DATA] Post)" at bounding box center [44, 222] width 16 height 16
radio input "true"
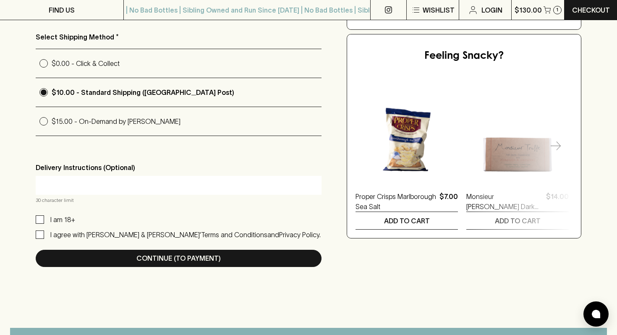
scroll to position [248, 0]
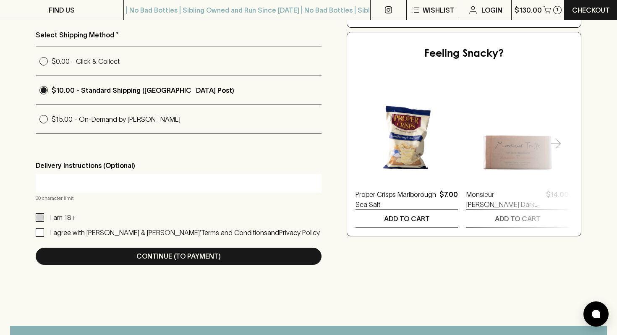
click at [41, 217] on input "I am 18+" at bounding box center [40, 217] width 8 height 8
checkbox input "true"
click at [43, 232] on input "I agree with [PERSON_NAME] & [PERSON_NAME]’ Terms and Conditions and Privacy Po…" at bounding box center [40, 232] width 8 height 8
checkbox input "true"
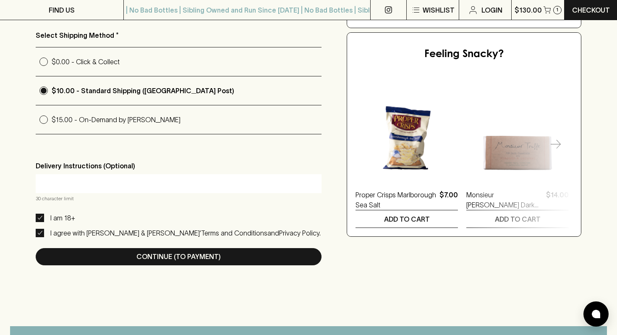
scroll to position [249, 0]
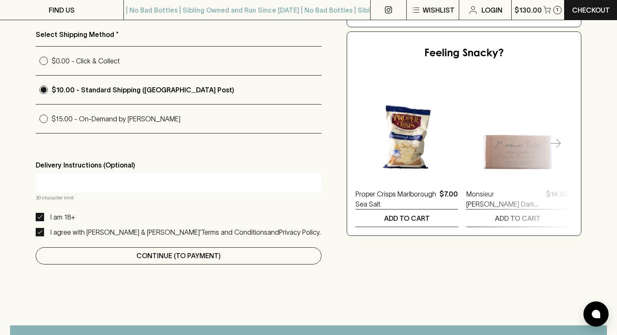
click at [210, 253] on p "Continue (To Payment)" at bounding box center [178, 256] width 84 height 10
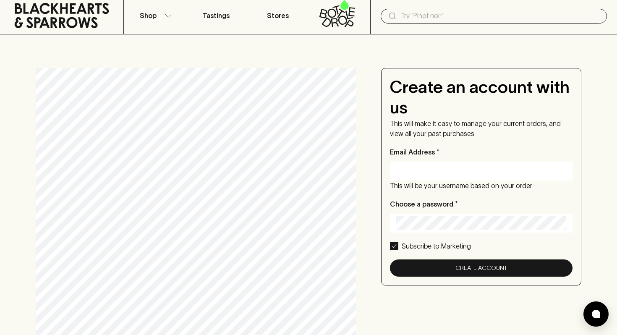
scroll to position [0, 0]
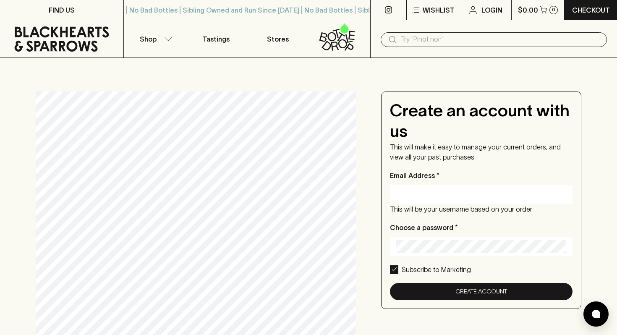
click at [423, 191] on input "Email Address *" at bounding box center [481, 194] width 170 height 13
type input "[EMAIL_ADDRESS][DOMAIN_NAME]"
click at [416, 269] on p "Subscribe to Marketing" at bounding box center [436, 269] width 69 height 10
click at [398, 269] on input "Subscribe to Marketing" at bounding box center [394, 269] width 8 height 8
checkbox input "false"
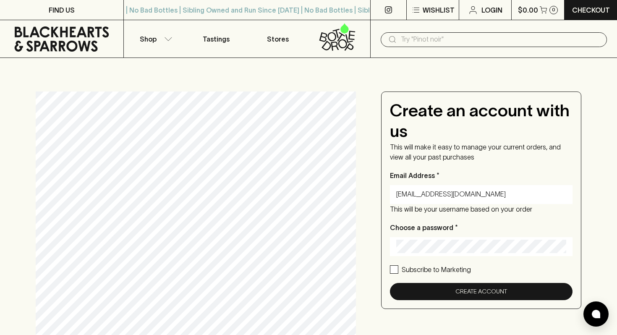
click at [493, 195] on input "[EMAIL_ADDRESS][DOMAIN_NAME]" at bounding box center [481, 194] width 170 height 13
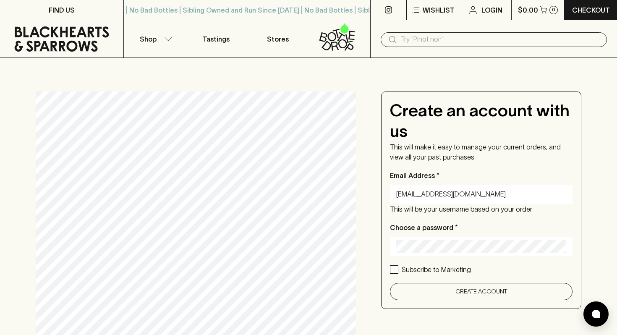
click at [473, 291] on button "Create Account" at bounding box center [481, 291] width 183 height 17
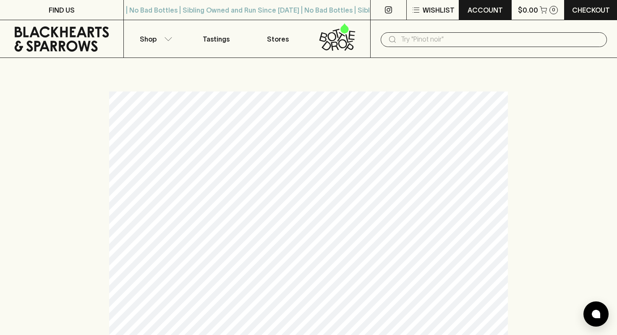
click at [479, 9] on p "ACCOUNT" at bounding box center [484, 10] width 35 height 10
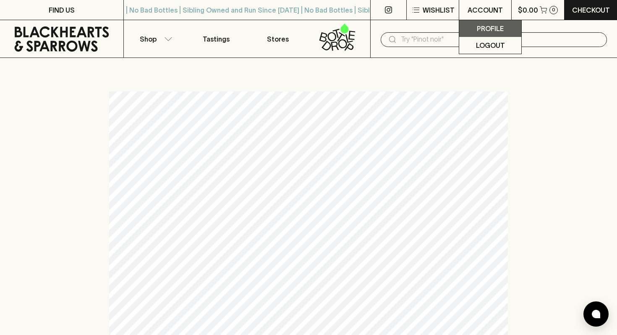
click at [480, 28] on p "Profile" at bounding box center [490, 28] width 27 height 10
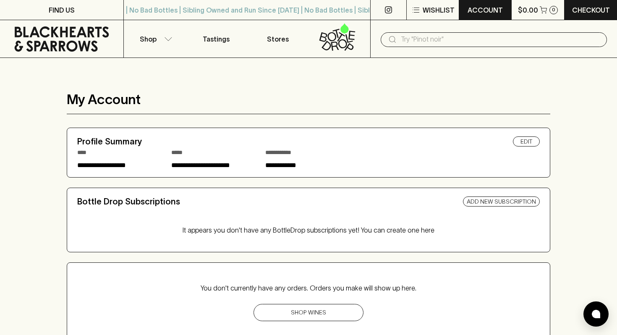
click at [480, 11] on p "ACCOUNT" at bounding box center [484, 10] width 35 height 10
click at [432, 24] on div at bounding box center [308, 167] width 617 height 335
